Goal: Information Seeking & Learning: Learn about a topic

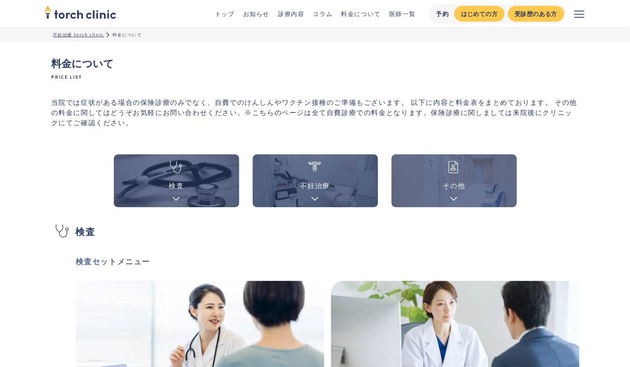
click at [397, 14] on link "医師一覧" at bounding box center [402, 13] width 26 height 8
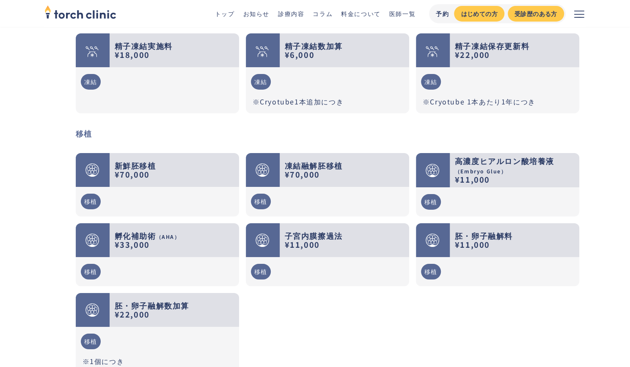
scroll to position [1566, 0]
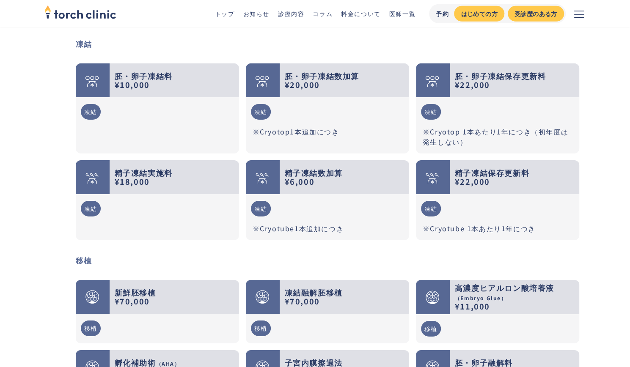
click at [125, 72] on strong "胚・卵子凍結料 ¥10,000" at bounding box center [144, 80] width 58 height 20
click at [93, 104] on div "凍結" at bounding box center [91, 112] width 20 height 16
click at [90, 104] on div "凍結" at bounding box center [91, 112] width 20 height 16
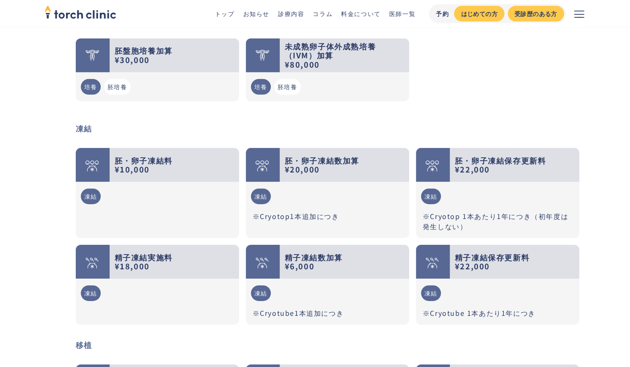
click at [168, 155] on strong "胚・卵子凍結料 ¥10,000" at bounding box center [144, 165] width 58 height 20
click at [353, 13] on link "料金について" at bounding box center [361, 13] width 40 height 8
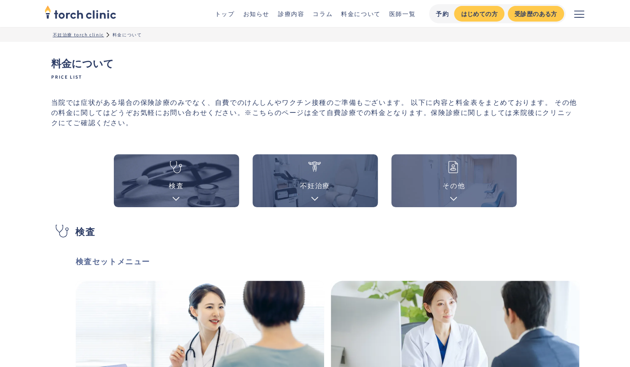
click at [449, 190] on div "その他" at bounding box center [454, 185] width 22 height 10
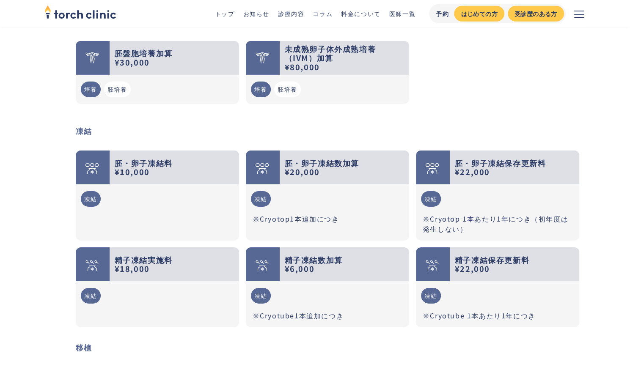
scroll to position [1414, 0]
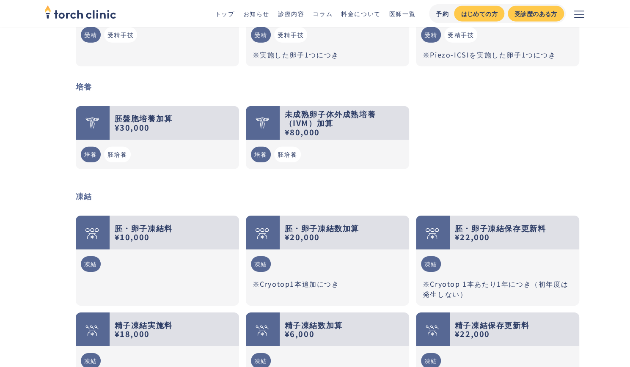
click at [298, 15] on link "診療内容" at bounding box center [291, 13] width 26 height 8
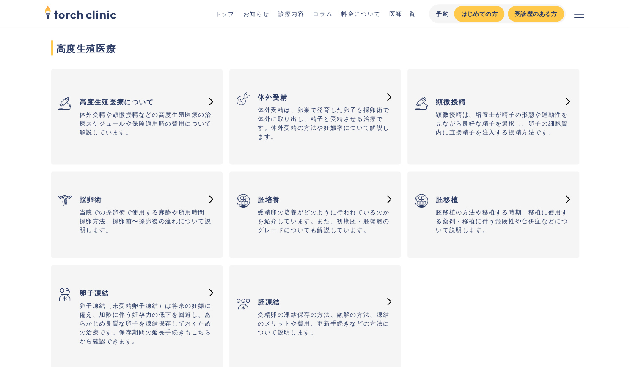
scroll to position [762, 0]
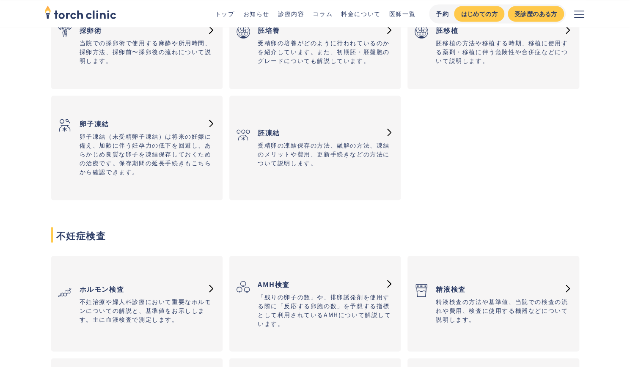
click at [165, 128] on h3 "卵子凍結" at bounding box center [141, 123] width 123 height 17
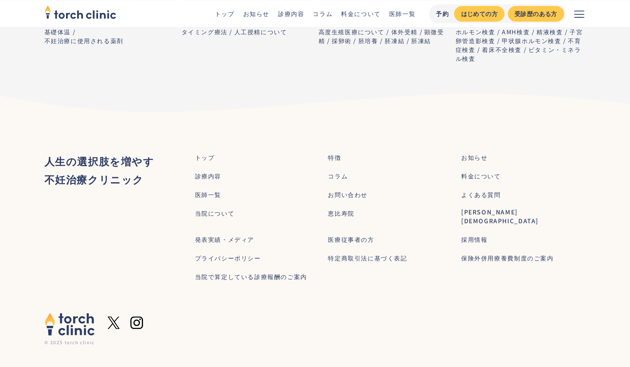
scroll to position [4202, 0]
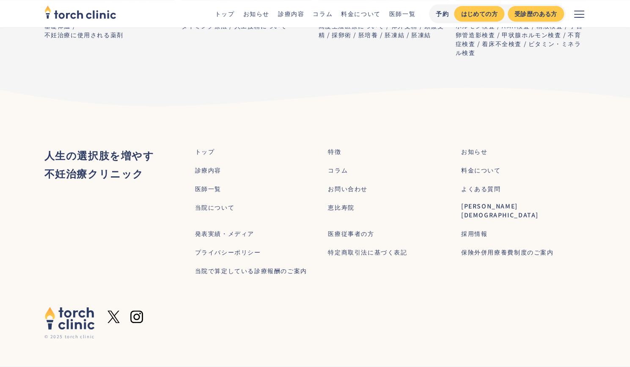
click at [472, 175] on div "料金について" at bounding box center [481, 170] width 40 height 9
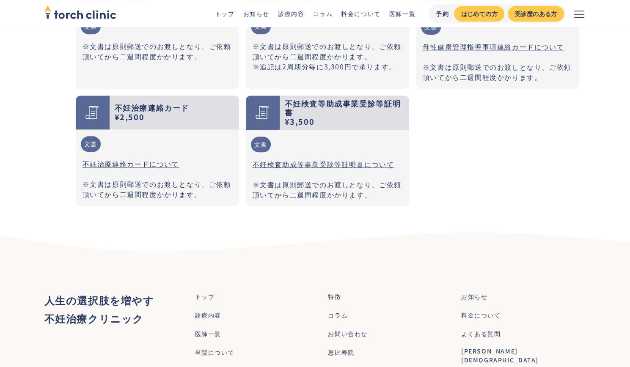
scroll to position [2494, 0]
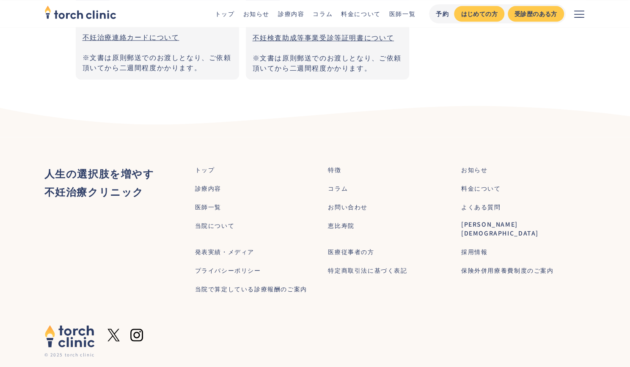
click at [272, 279] on div "トップ 特徴 お知らせ 診療内容 コラム 料金について 医師一覧 お問い合わせ よくある質問 当院について [GEOGRAPHIC_DATA] [PERSON…" at bounding box center [390, 231] width 391 height 134
click at [272, 285] on div "当院で算定している診療報酬のご案内" at bounding box center [251, 289] width 112 height 9
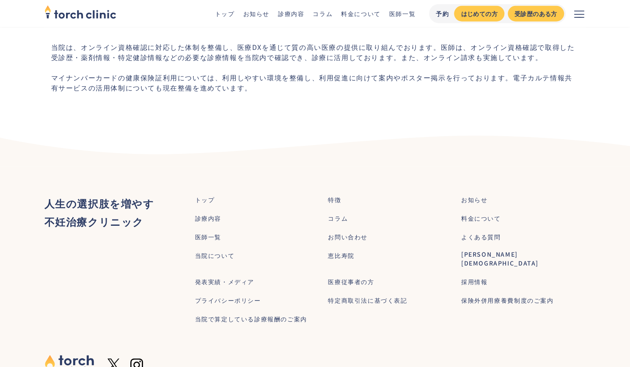
scroll to position [1359, 0]
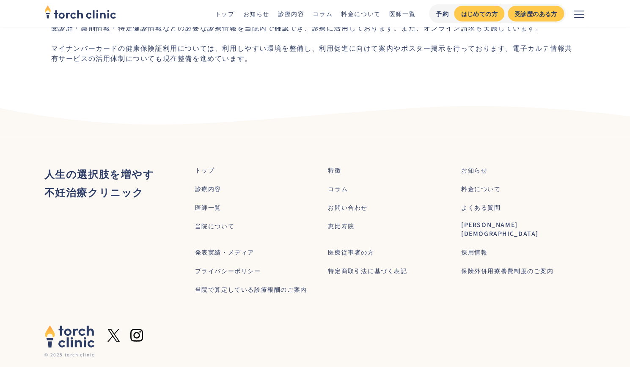
click at [477, 185] on div "料金について" at bounding box center [481, 189] width 40 height 9
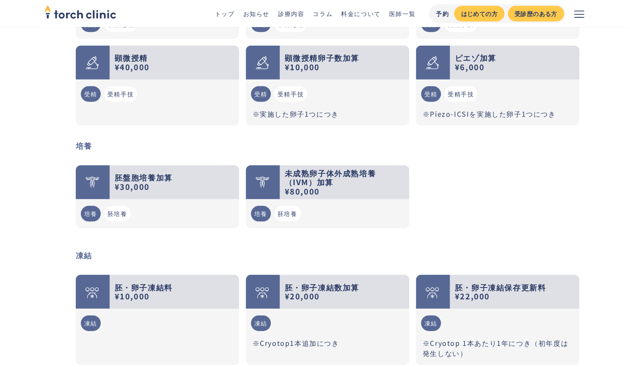
scroll to position [1524, 0]
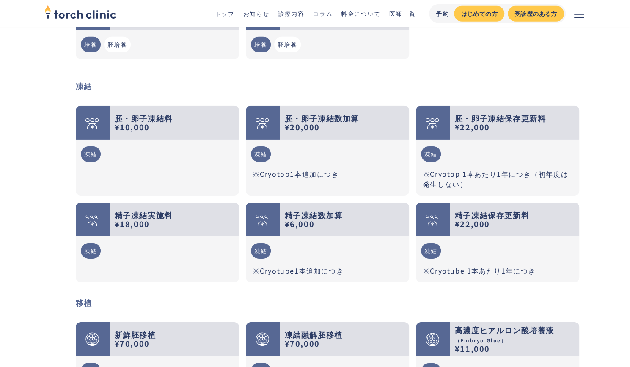
click at [128, 113] on strong "胚・卵子凍結料 ¥10,000" at bounding box center [144, 123] width 58 height 20
click at [89, 143] on li "凍結" at bounding box center [90, 154] width 23 height 22
click at [90, 146] on div "凍結" at bounding box center [91, 154] width 20 height 16
click at [95, 113] on div at bounding box center [92, 123] width 14 height 20
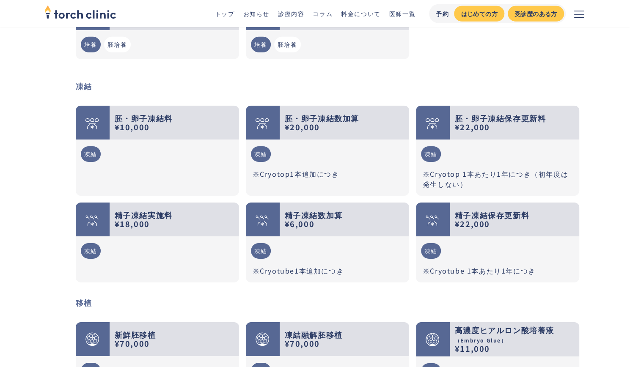
click at [142, 114] on strong "胚・卵子凍結料 ¥10,000" at bounding box center [144, 123] width 58 height 20
click at [580, 15] on icon "メニューを開く" at bounding box center [579, 14] width 10 height 10
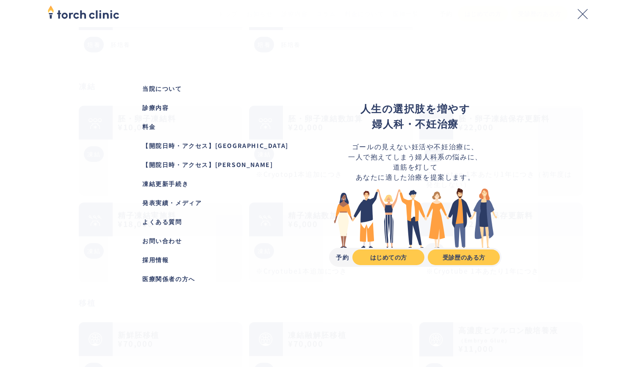
click at [201, 167] on div "【開院日時・アクセス】[PERSON_NAME]" at bounding box center [221, 164] width 159 height 9
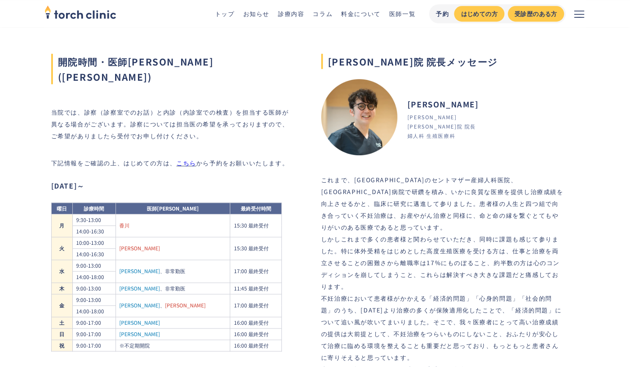
scroll to position [339, 0]
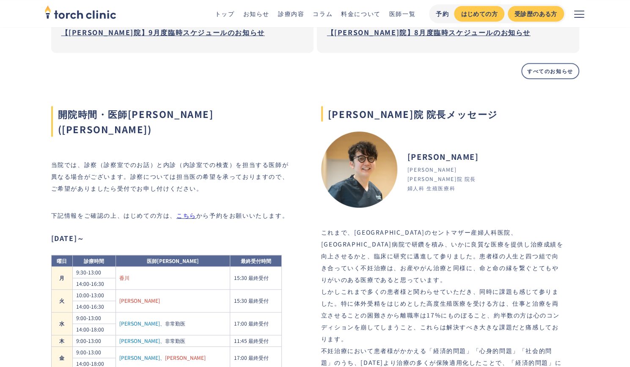
click at [356, 15] on link "料金について" at bounding box center [361, 13] width 40 height 8
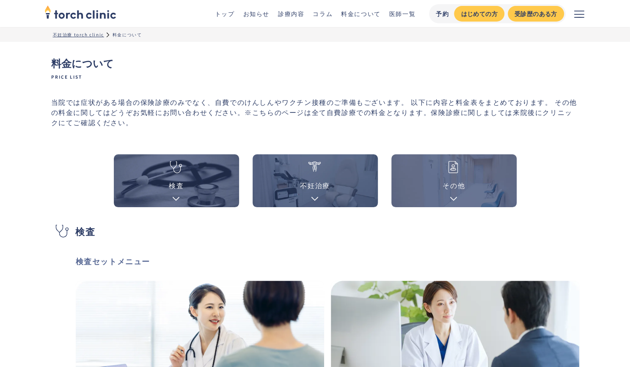
click at [580, 12] on icon "メニューを開く" at bounding box center [579, 14] width 10 height 10
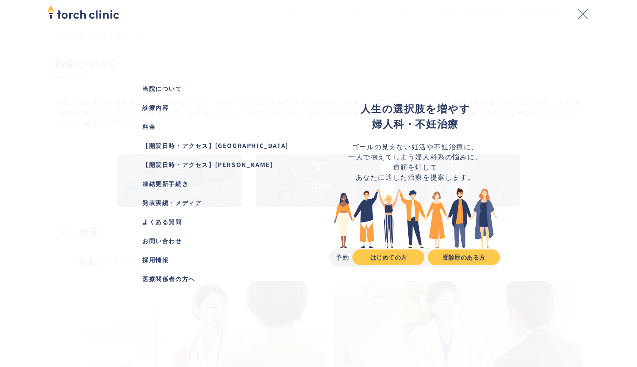
click at [162, 165] on div "【開院日時・アクセス】[PERSON_NAME][GEOGRAPHIC_DATA]" at bounding box center [221, 164] width 159 height 9
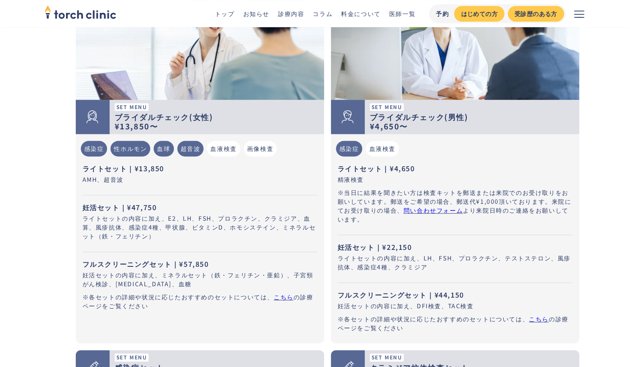
scroll to position [212, 0]
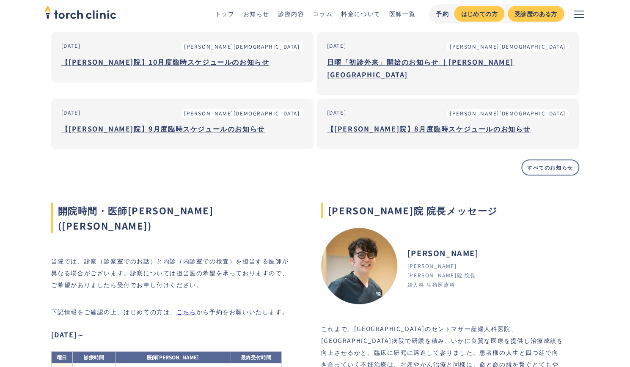
scroll to position [254, 0]
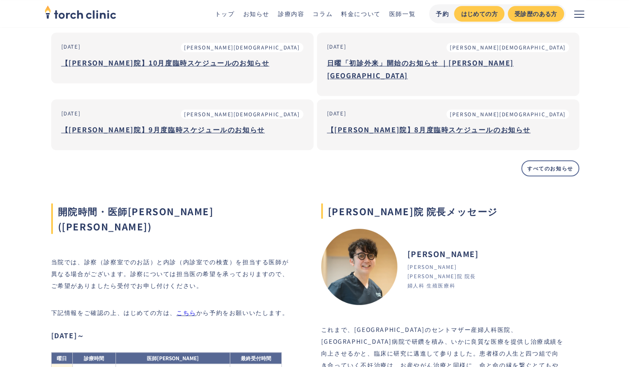
click at [177, 123] on h3 "【上野院】9月度臨時スケジュールのお知らせ" at bounding box center [182, 129] width 242 height 13
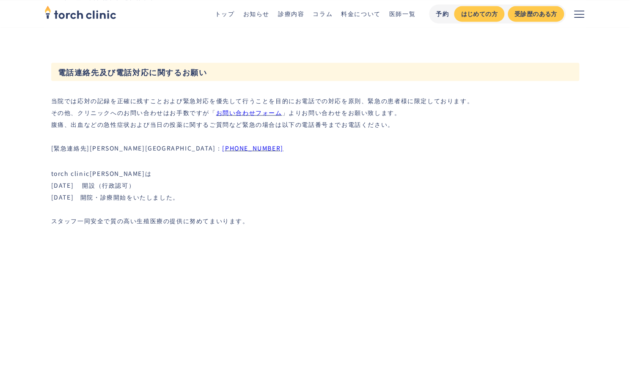
scroll to position [2727, 0]
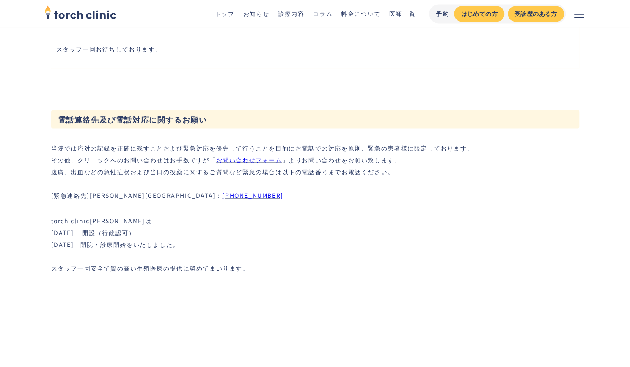
click at [260, 155] on link "お問い合わせフォーム" at bounding box center [249, 159] width 66 height 8
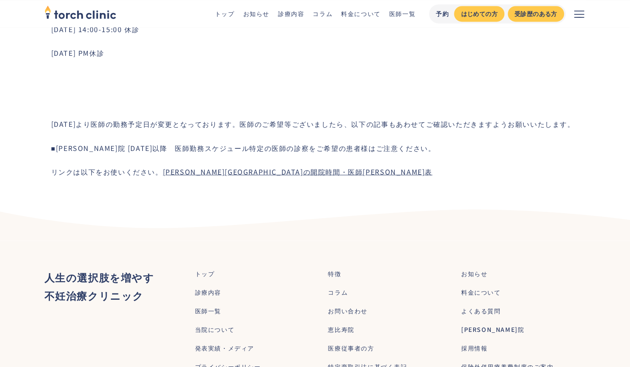
scroll to position [889, 0]
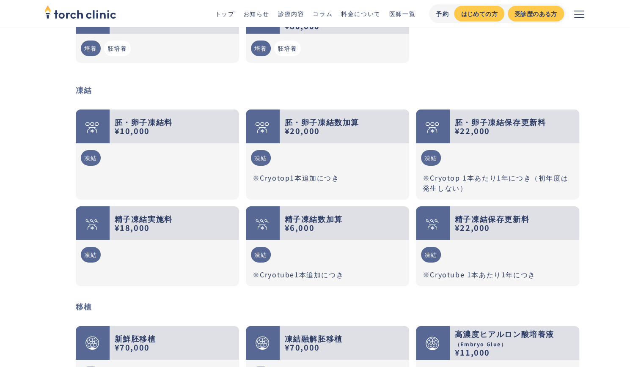
scroll to position [1481, 0]
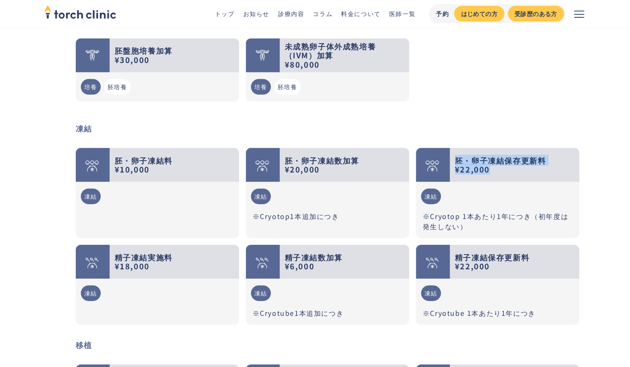
drag, startPoint x: 457, startPoint y: 151, endPoint x: 494, endPoint y: 158, distance: 37.4
click at [494, 158] on div "胚・卵子凍結保存更新料 ¥22,000" at bounding box center [514, 165] width 119 height 18
copy strong "胚・卵子凍結保存更新料 ¥22,000"
